Goal: Submit feedback/report problem

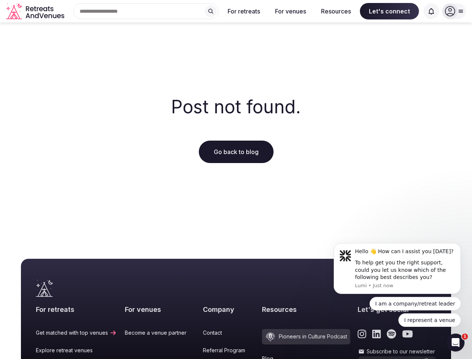
click at [236, 180] on div "Post not found. Go back to blog" at bounding box center [236, 129] width 472 height 215
click at [146, 11] on div "Search Popular Destinations [GEOGRAPHIC_DATA], [GEOGRAPHIC_DATA] [GEOGRAPHIC_DA…" at bounding box center [142, 11] width 151 height 16
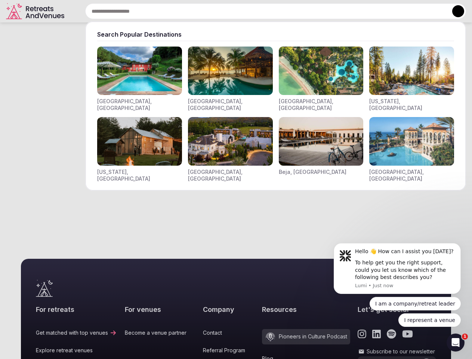
click at [211, 11] on input "text" at bounding box center [275, 11] width 381 height 16
click at [244, 11] on input "text" at bounding box center [275, 11] width 381 height 16
click at [291, 11] on input "text" at bounding box center [275, 11] width 381 height 16
click at [336, 11] on input "text" at bounding box center [275, 11] width 381 height 16
click at [390, 11] on input "text" at bounding box center [275, 11] width 381 height 16
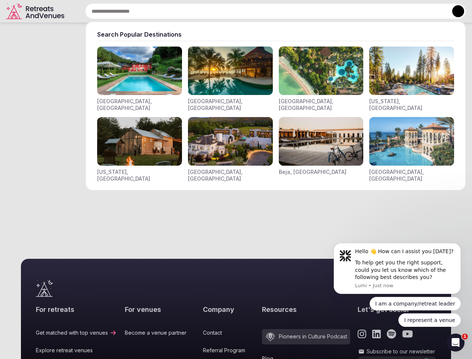
click at [432, 11] on input "text" at bounding box center [275, 11] width 381 height 16
click at [454, 11] on button at bounding box center [459, 11] width 12 height 12
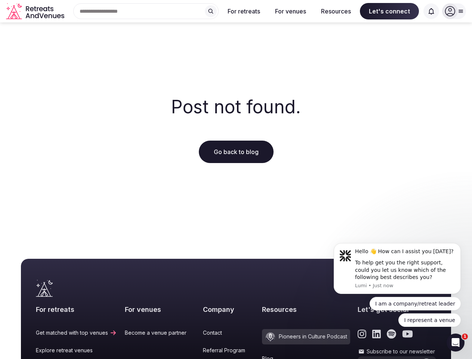
click at [424, 359] on icon "submit" at bounding box center [427, 366] width 6 height 5
